Goal: Communication & Community: Answer question/provide support

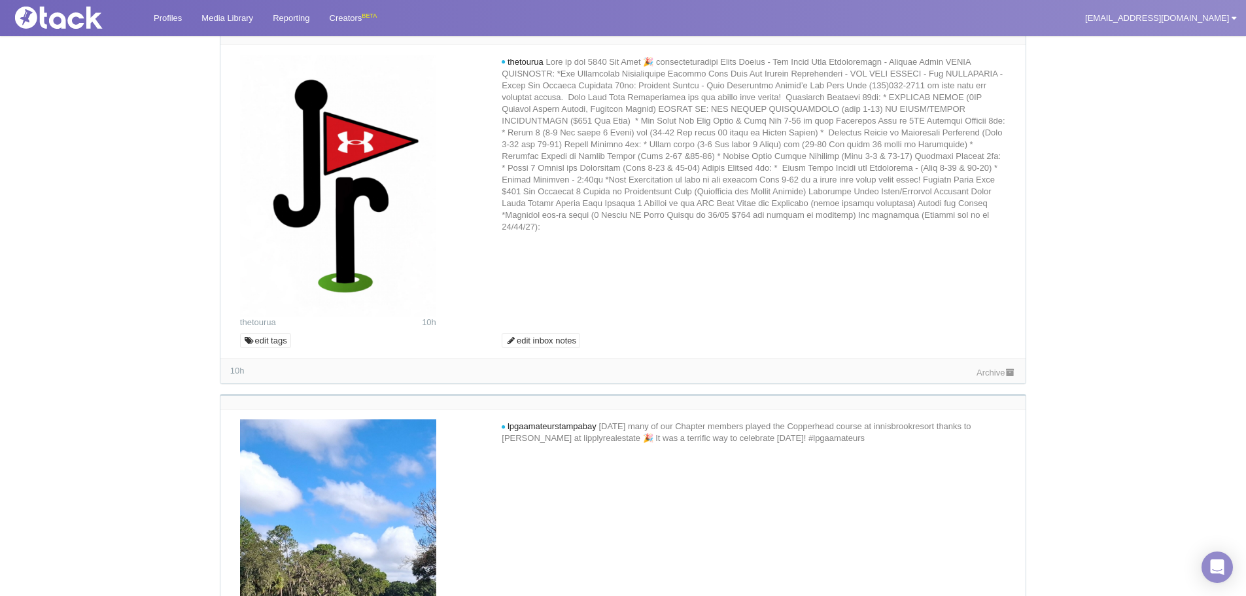
scroll to position [196, 0]
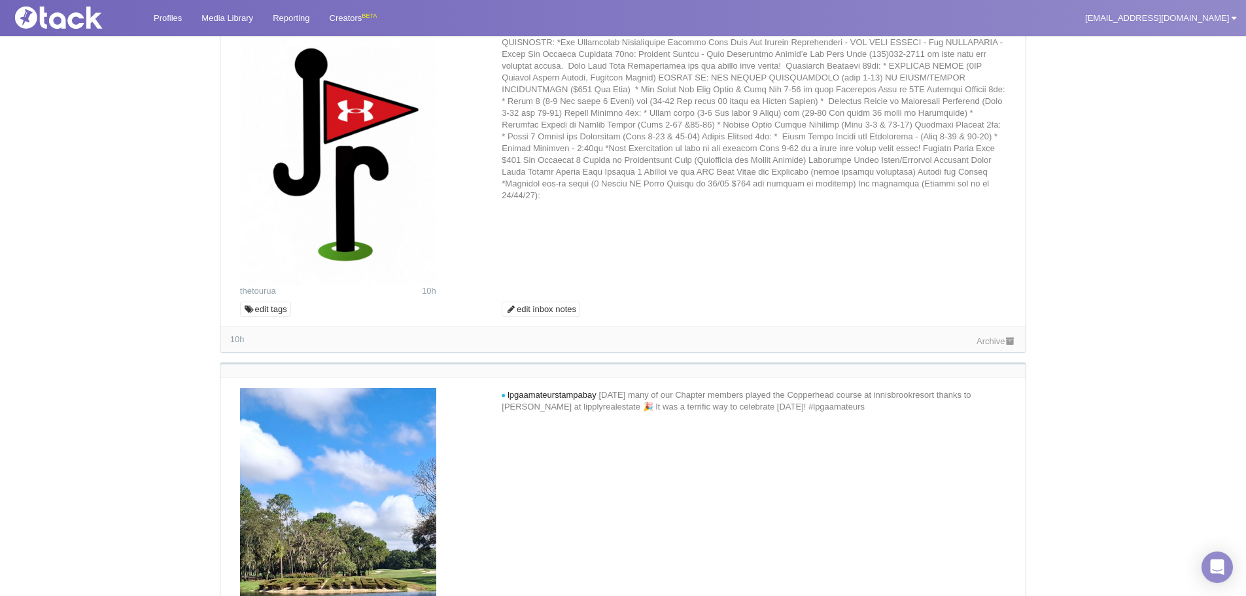
click at [977, 336] on link "Archive" at bounding box center [996, 341] width 39 height 10
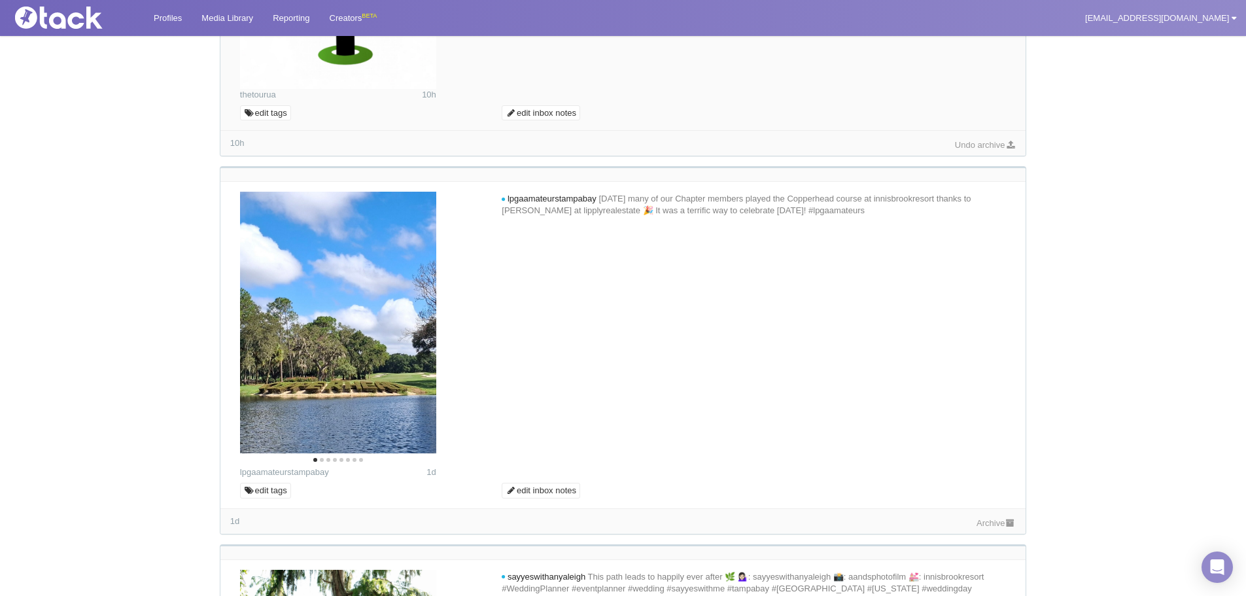
scroll to position [0, 0]
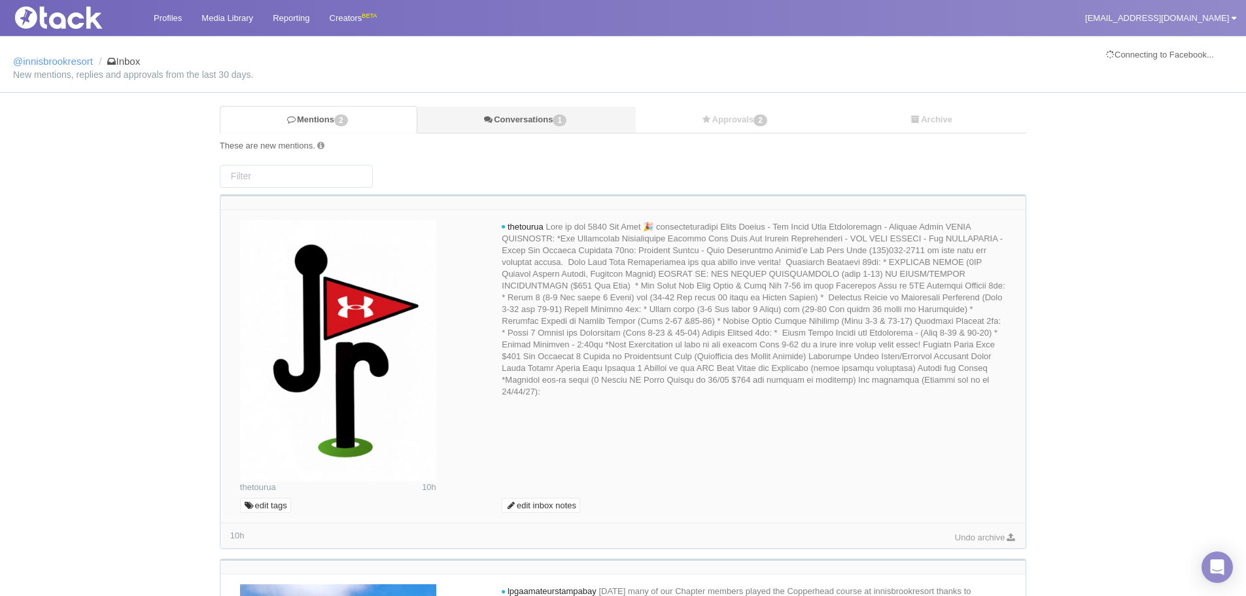
click at [546, 120] on link "Conversations 1" at bounding box center [526, 120] width 218 height 27
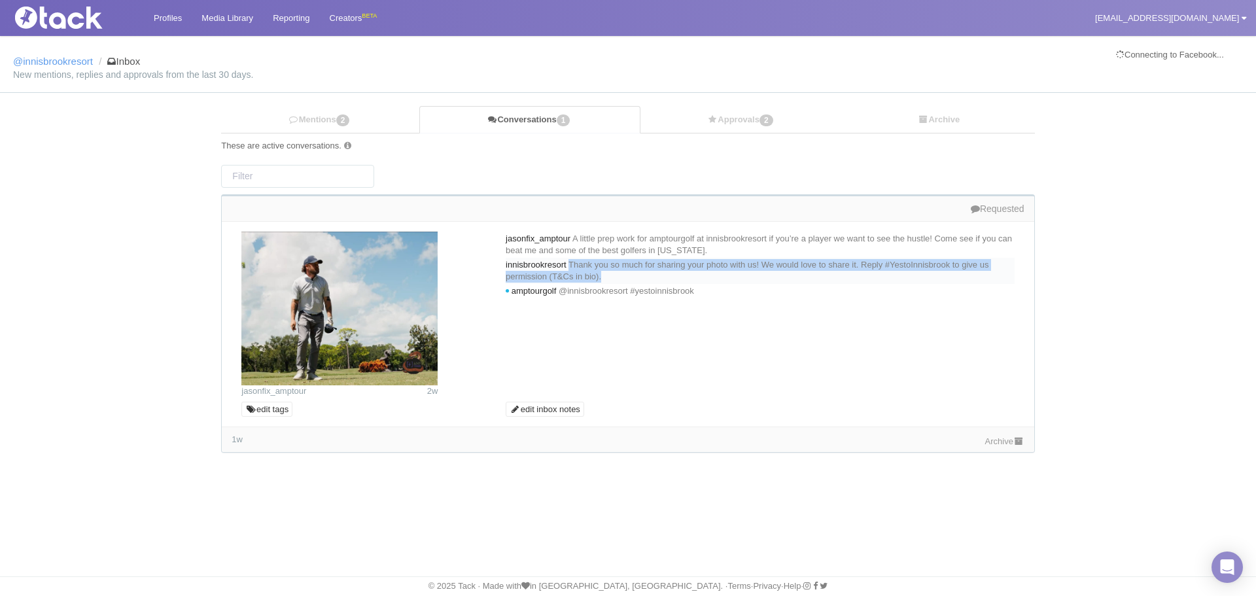
drag, startPoint x: 742, startPoint y: 277, endPoint x: 580, endPoint y: 268, distance: 161.8
click at [580, 268] on div "innisbrookresort Thank you so much for sharing your photo with us! We would lov…" at bounding box center [760, 271] width 509 height 26
copy span "Thank you so much for sharing your photo with us! We would love to share it. Re…"
click at [339, 126] on link "Mentions 2" at bounding box center [320, 120] width 198 height 27
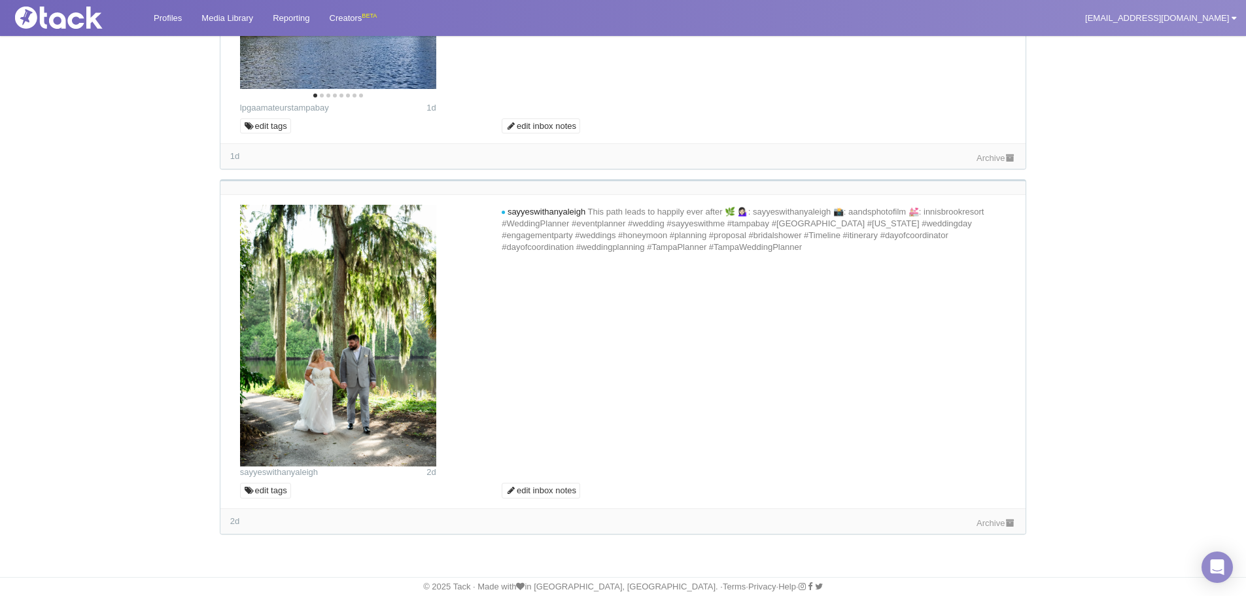
scroll to position [393, 0]
click at [994, 246] on icon at bounding box center [992, 246] width 9 height 9
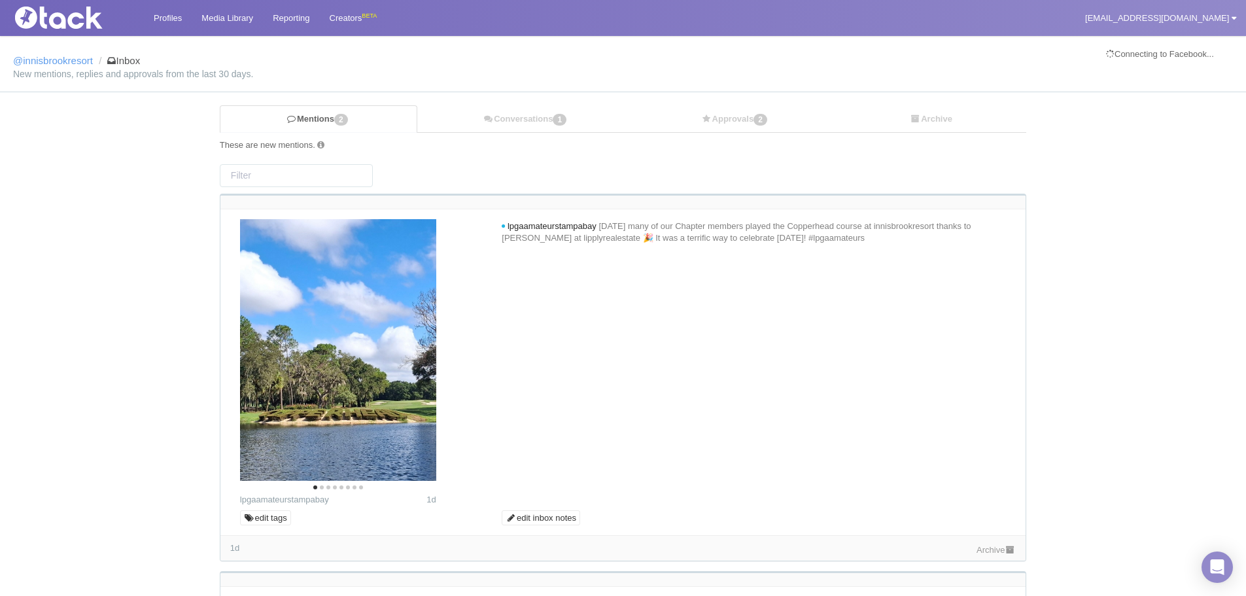
scroll to position [0, 0]
click at [992, 237] on icon at bounding box center [992, 238] width 9 height 9
click at [757, 266] on textarea at bounding box center [754, 267] width 498 height 39
paste textarea "Thank you so much for sharing your photo with us! We would love to share it. Re…"
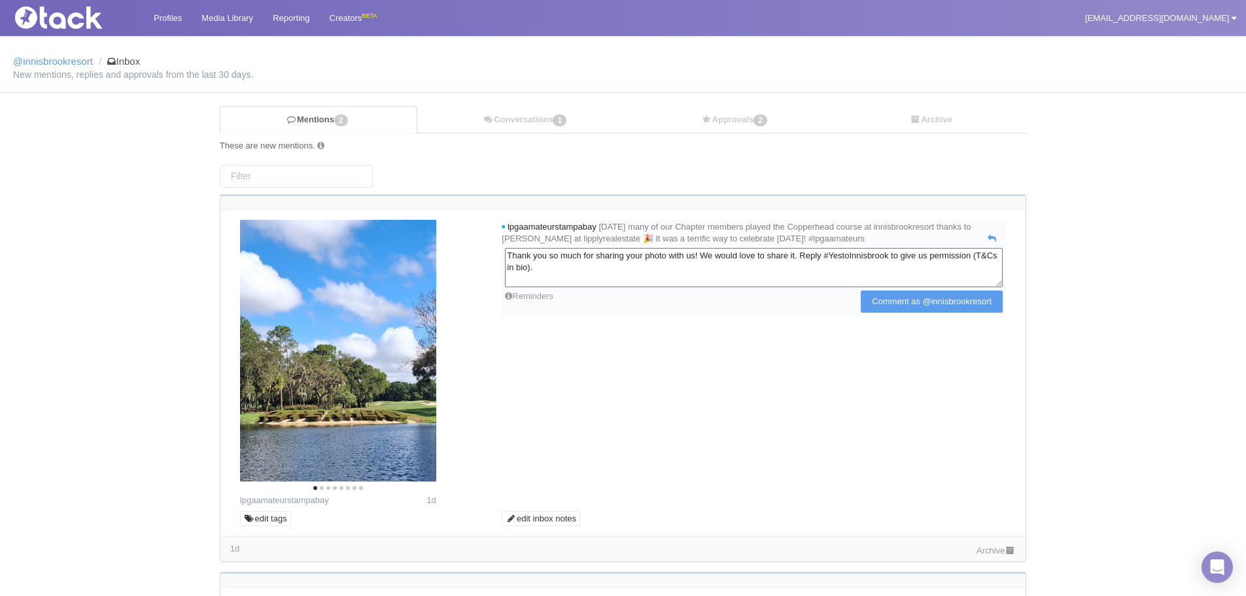
click at [690, 253] on textarea "Thank you so much for sharing your photo with us! We would love to share it. Re…" at bounding box center [754, 267] width 498 height 39
click at [838, 255] on textarea "Thank you so much for sharing your photos with us! We would love to share it. R…" at bounding box center [754, 267] width 498 height 39
type textarea "Thank you so much for sharing your photos with us! We would love to share them.…"
click at [874, 307] on input "Comment as @innisbrookresort" at bounding box center [932, 301] width 142 height 22
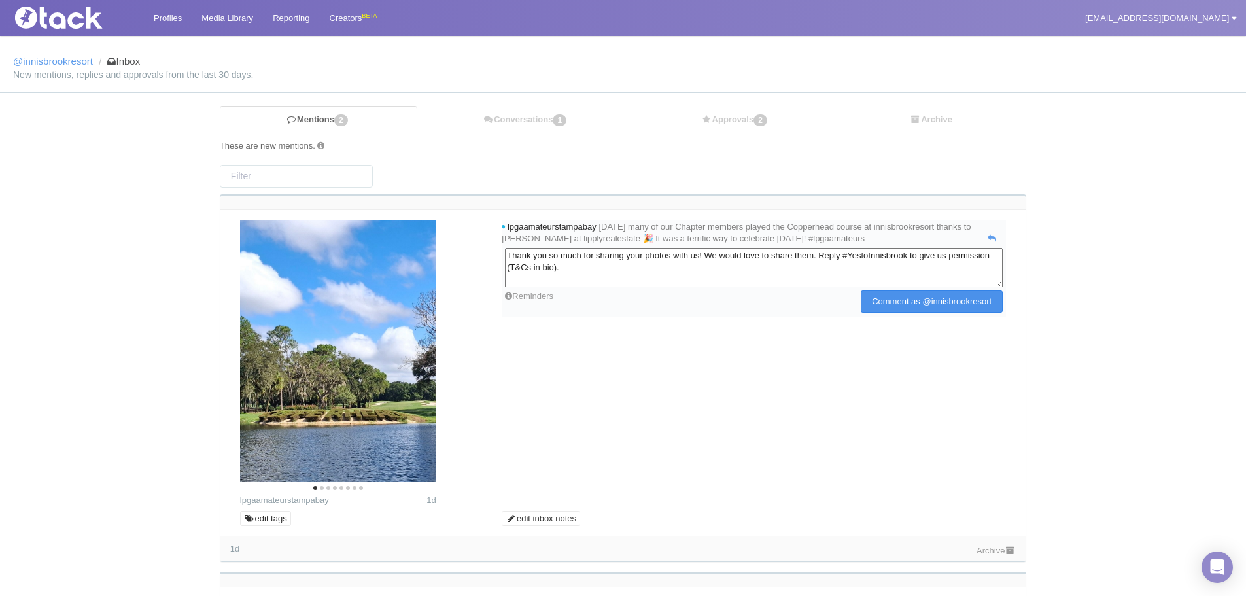
type input "Commenting..."
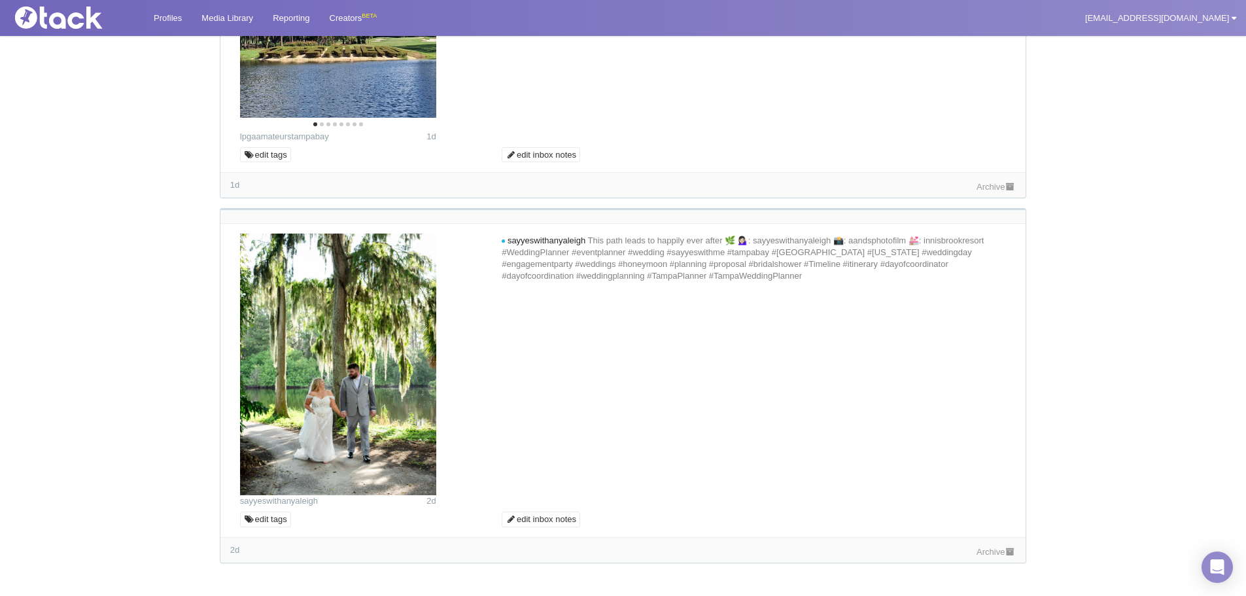
scroll to position [405, 0]
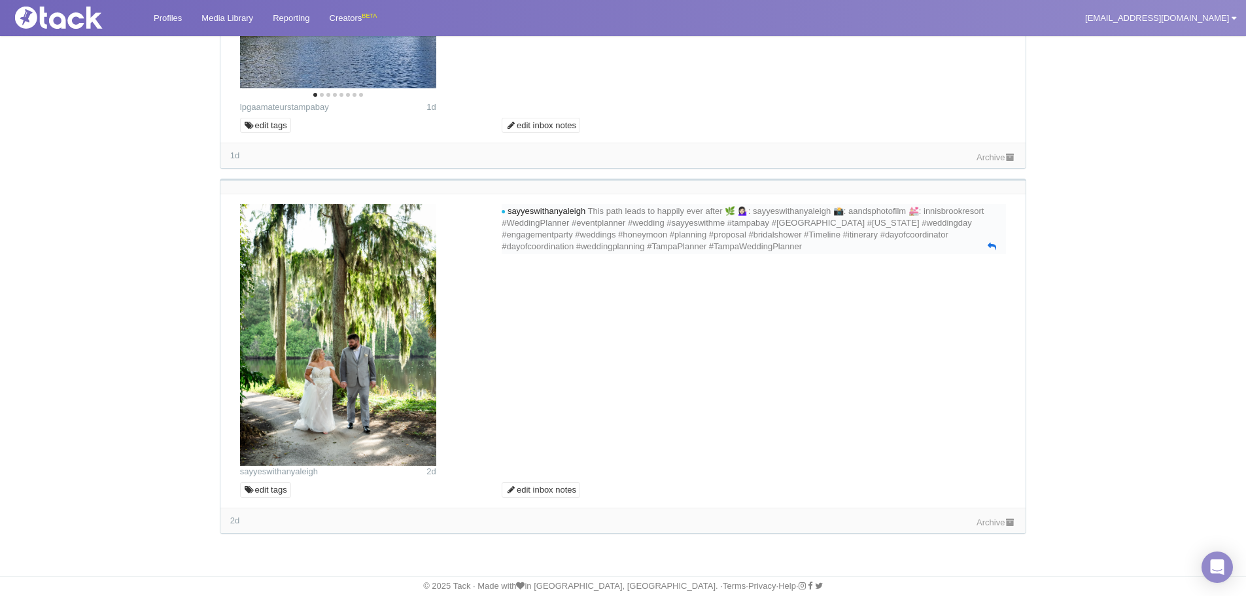
click at [992, 248] on icon at bounding box center [992, 246] width 9 height 9
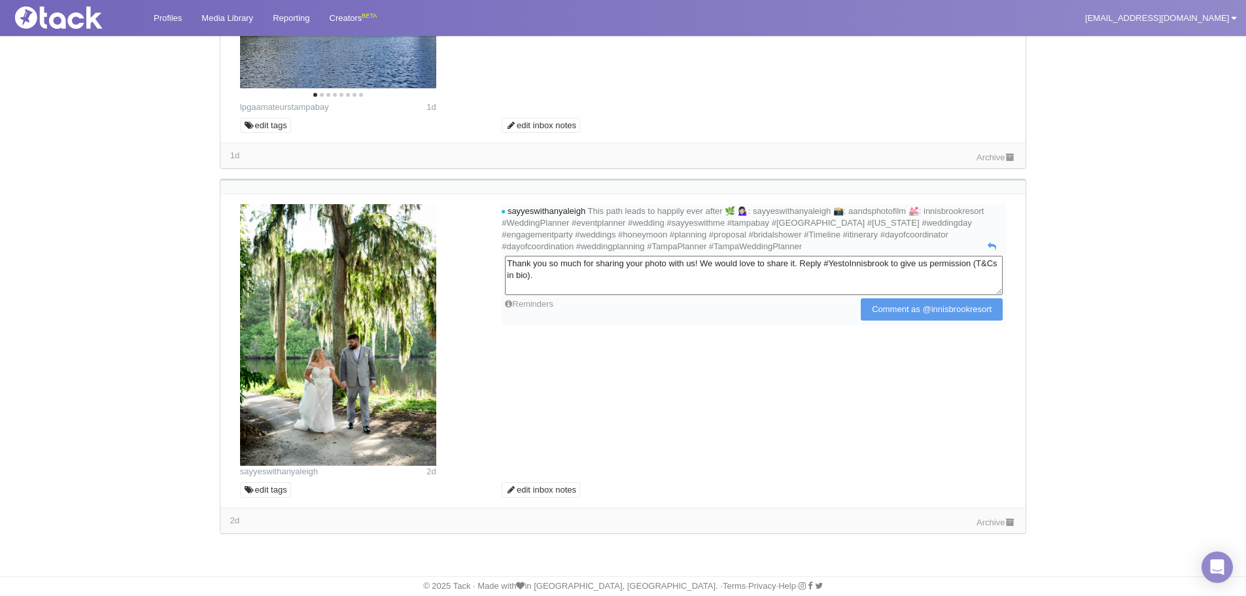
click at [663, 264] on textarea "Thank you so much for sharing your photo with us! We would love to share it. Re…" at bounding box center [754, 275] width 498 height 39
type textarea "Thank you so much for sharing your beautiful photo with us! We would love to sh…"
click at [884, 308] on input "Comment as @innisbrookresort" at bounding box center [932, 309] width 142 height 22
type input "Commenting..."
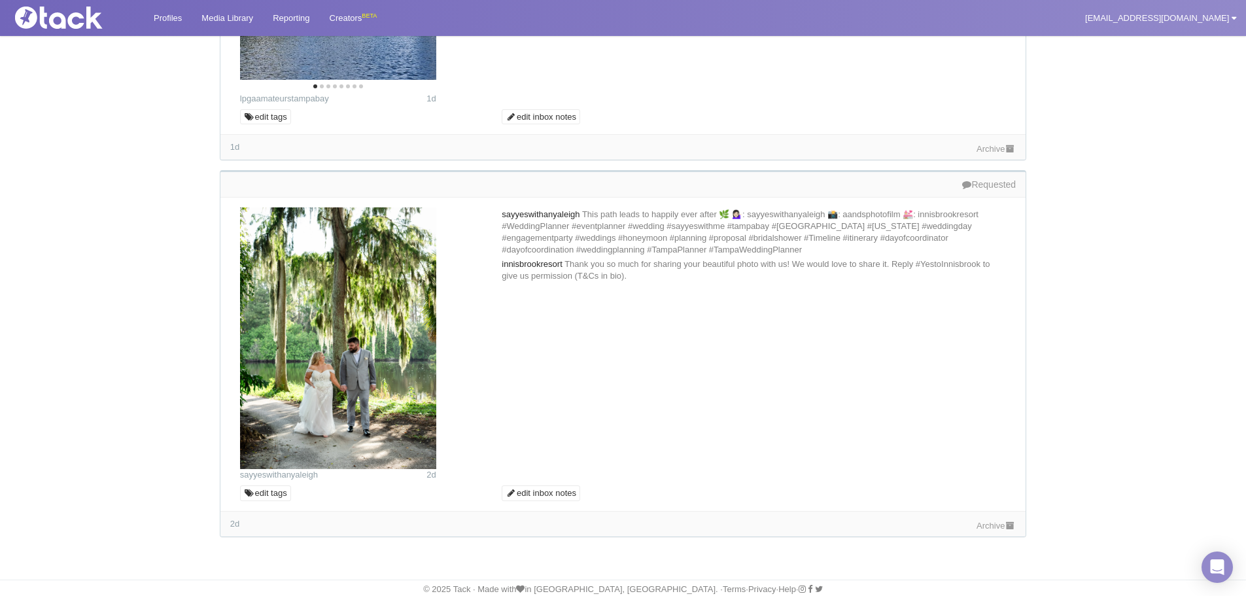
scroll to position [417, 0]
